Goal: Task Accomplishment & Management: Manage account settings

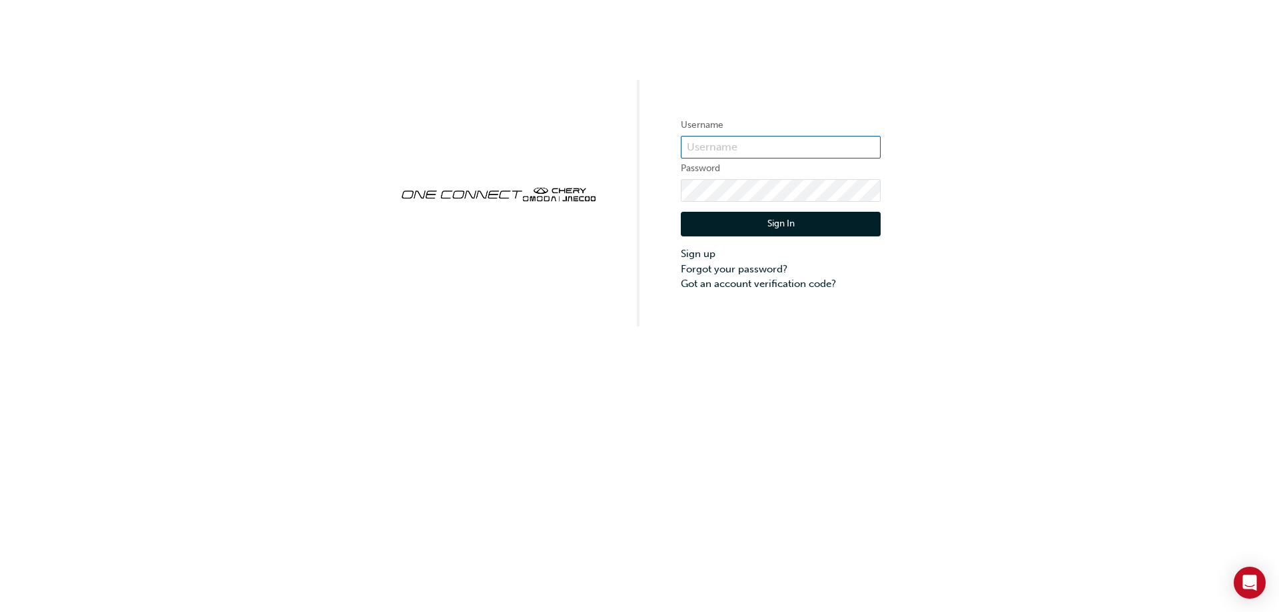
click at [694, 145] on input "text" at bounding box center [781, 147] width 200 height 23
type input "chau1229"
click at [742, 270] on link "Forgot your password?" at bounding box center [781, 269] width 200 height 15
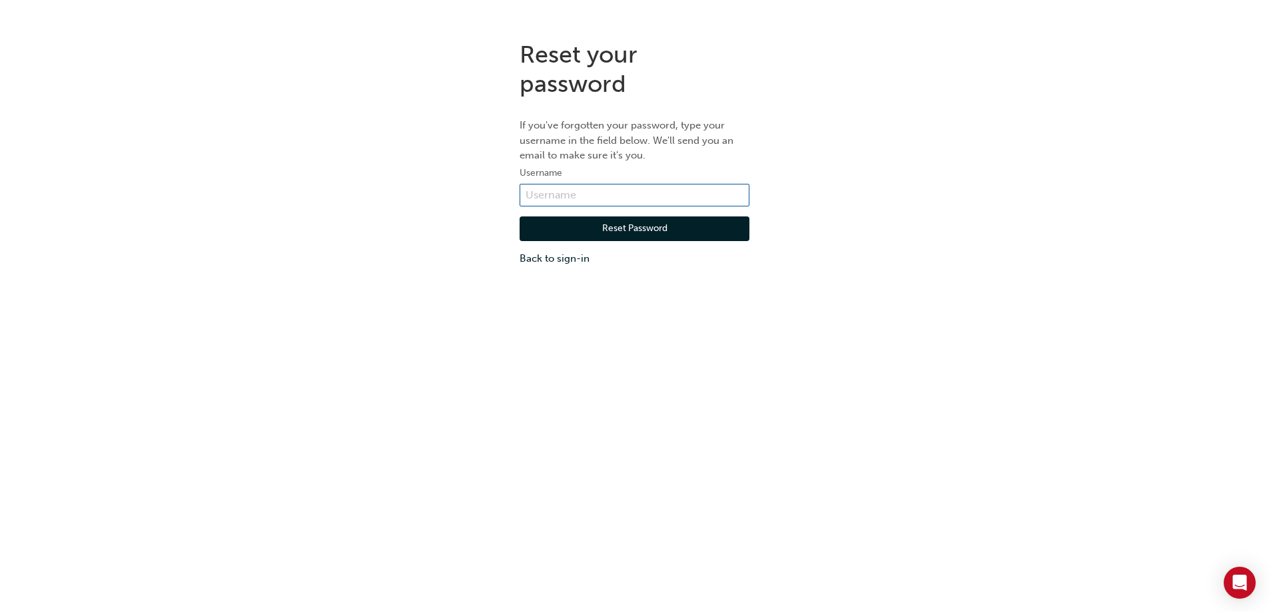
click at [557, 194] on input "text" at bounding box center [634, 195] width 230 height 23
type input "[EMAIL_ADDRESS][DOMAIN_NAME]"
click at [604, 226] on button "Reset Password" at bounding box center [634, 228] width 230 height 25
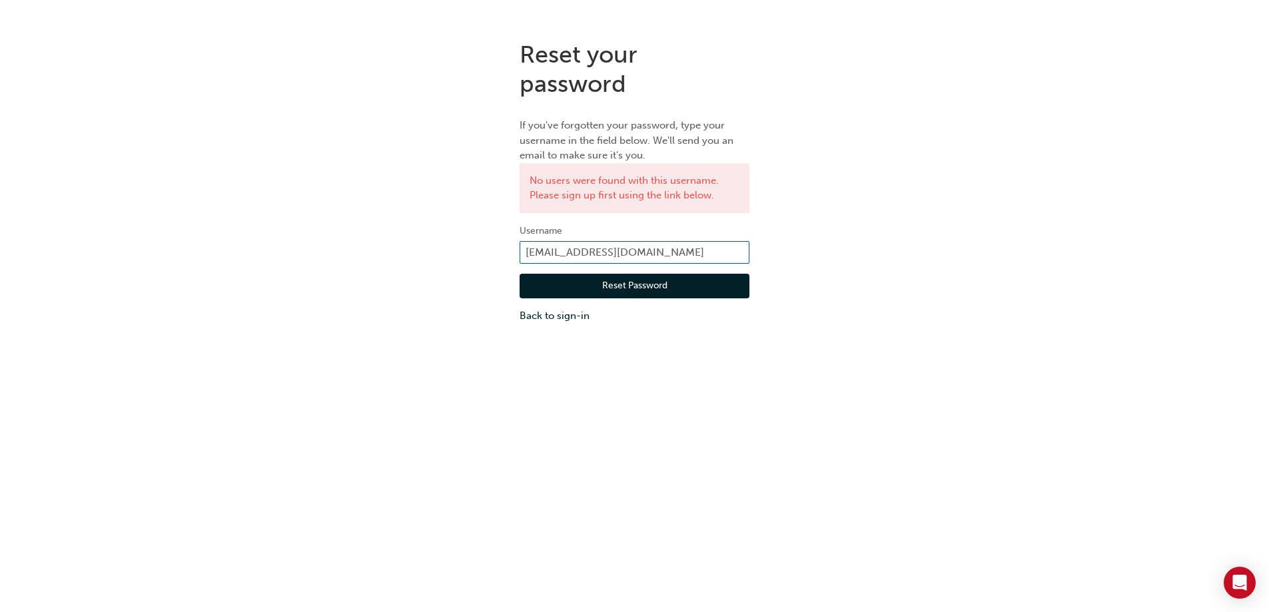
click at [643, 252] on input "[EMAIL_ADDRESS][DOMAIN_NAME]" at bounding box center [634, 252] width 230 height 23
type input "f"
type input "chau1229"
click button "Reset Password" at bounding box center [634, 286] width 230 height 25
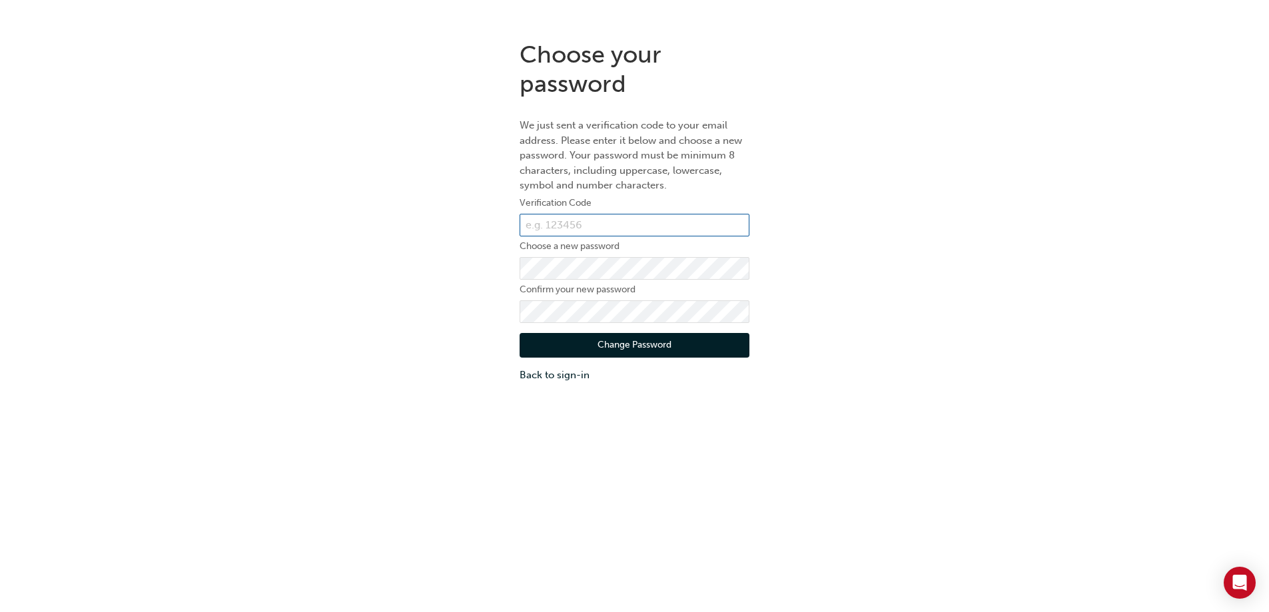
click at [547, 224] on input "text" at bounding box center [634, 225] width 230 height 23
paste input "834854"
type input "834854"
click at [621, 348] on button "Change Password" at bounding box center [634, 345] width 230 height 25
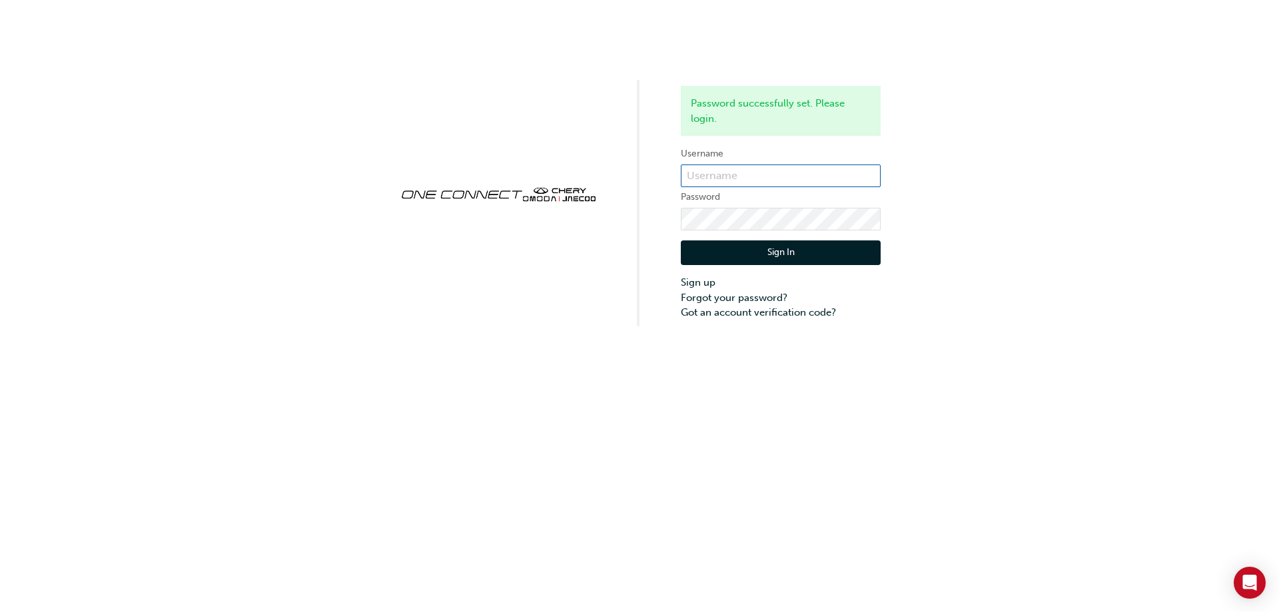
click at [741, 174] on input "text" at bounding box center [781, 175] width 200 height 23
type input "chau1229"
click at [771, 241] on button "Sign In" at bounding box center [781, 252] width 200 height 25
